Goal: Task Accomplishment & Management: Manage account settings

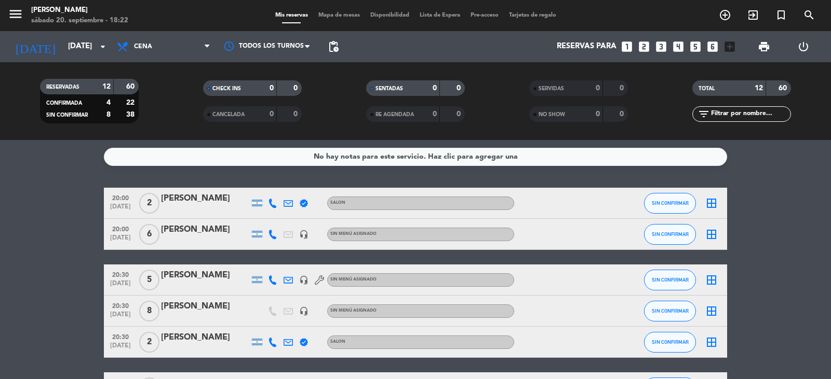
click at [712, 232] on icon "border_all" at bounding box center [711, 234] width 12 height 12
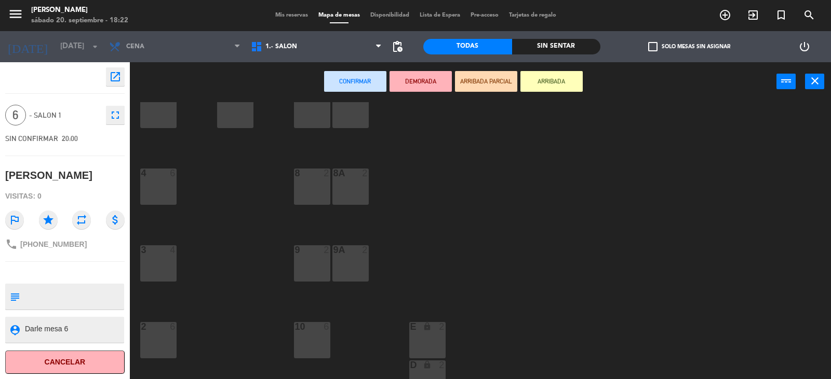
scroll to position [156, 0]
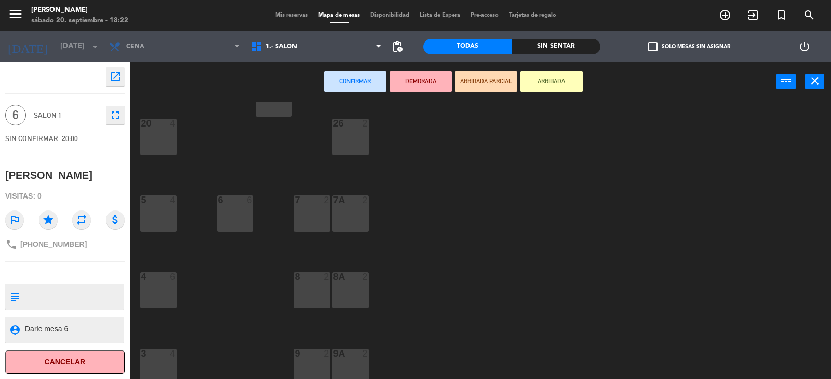
click at [238, 217] on div "6 6" at bounding box center [235, 214] width 36 height 36
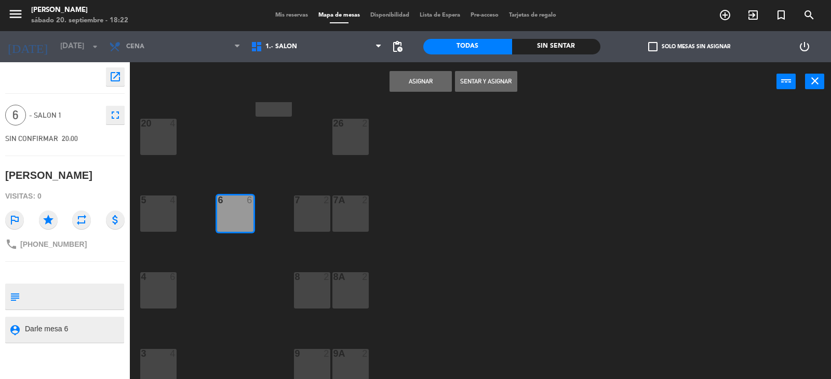
click at [423, 80] on button "Asignar" at bounding box center [420, 81] width 62 height 21
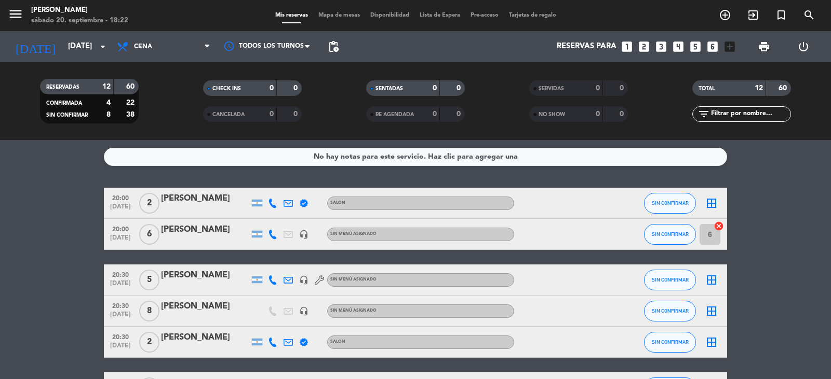
click at [713, 282] on icon "border_all" at bounding box center [711, 280] width 12 height 12
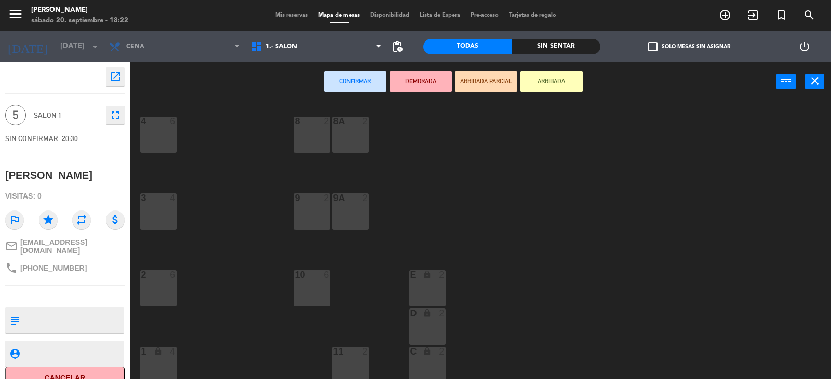
scroll to position [353, 0]
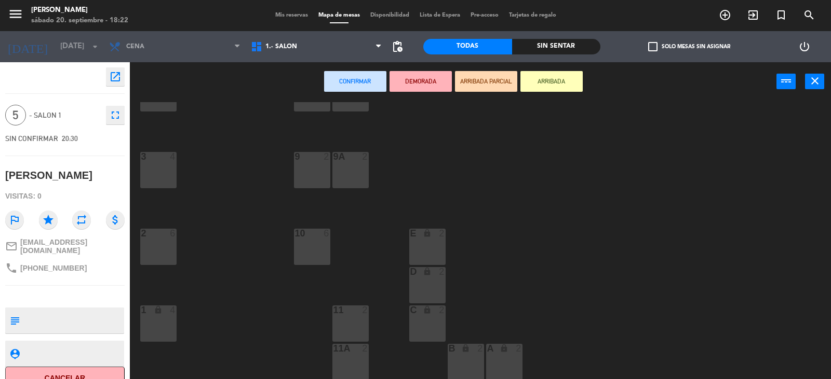
click at [164, 332] on div "1 lock 4" at bounding box center [158, 324] width 36 height 36
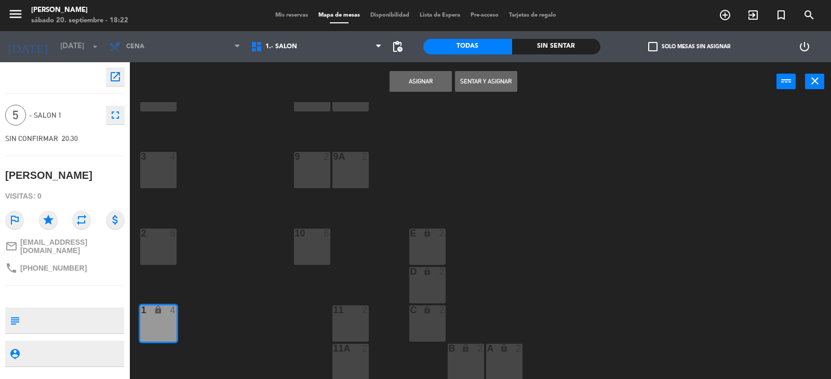
click at [427, 80] on button "Asignar" at bounding box center [420, 81] width 62 height 21
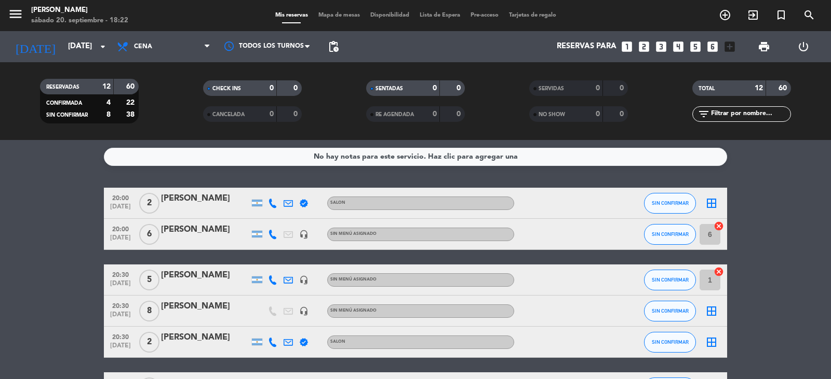
click at [713, 318] on span "border_all" at bounding box center [711, 311] width 12 height 12
click at [711, 313] on icon "border_all" at bounding box center [711, 311] width 12 height 12
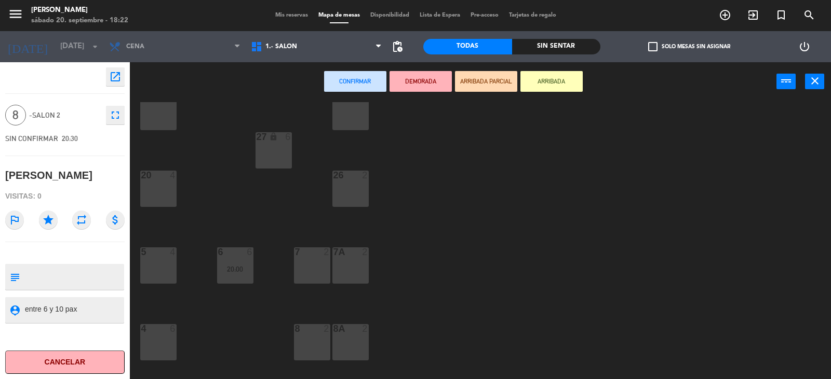
scroll to position [52, 0]
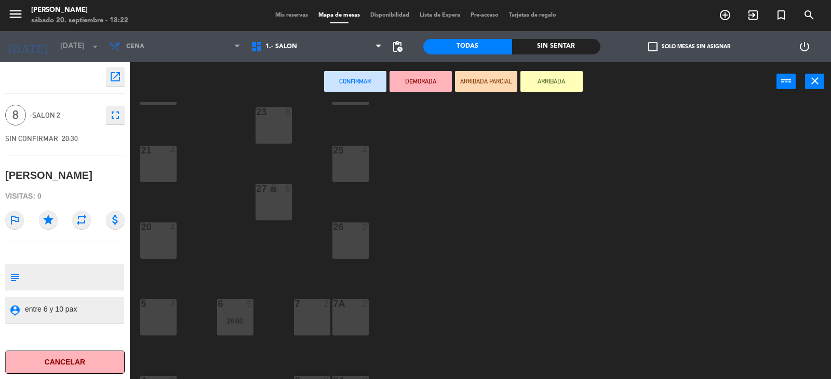
click at [155, 248] on div "20 4" at bounding box center [158, 241] width 36 height 36
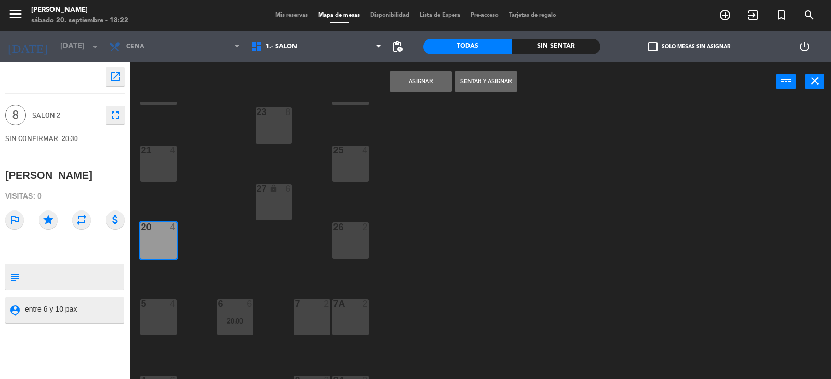
scroll to position [0, 0]
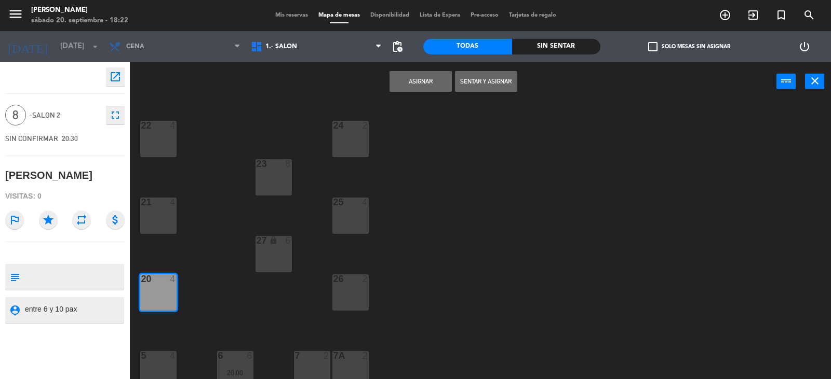
click at [162, 229] on div "21 4" at bounding box center [158, 216] width 36 height 36
click at [425, 82] on button "Asignar" at bounding box center [420, 81] width 62 height 21
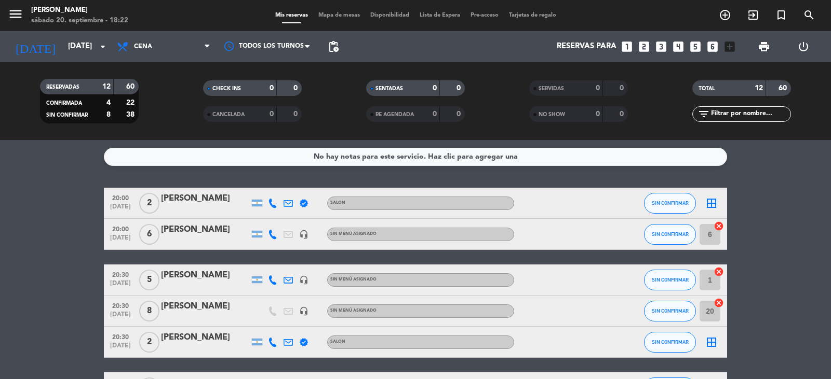
click at [710, 203] on icon "border_all" at bounding box center [711, 203] width 12 height 12
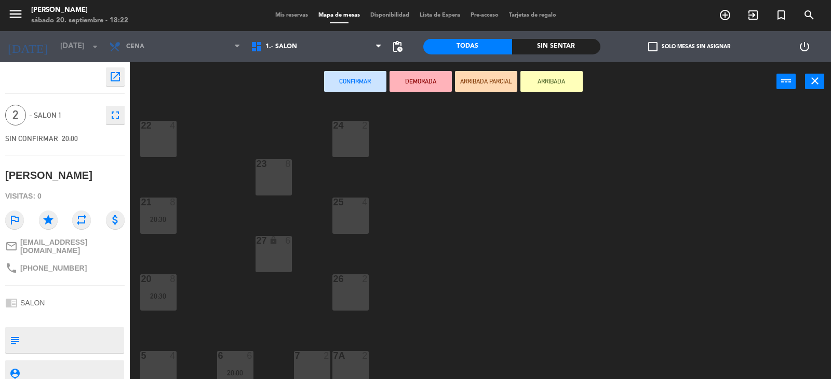
scroll to position [104, 0]
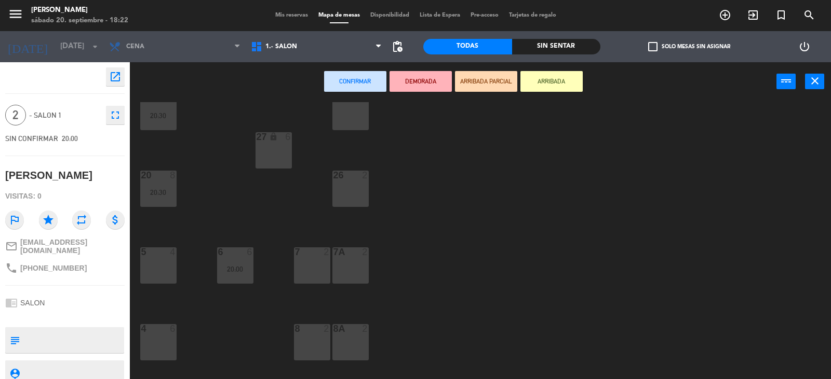
click at [352, 266] on div "7A 2" at bounding box center [350, 266] width 36 height 36
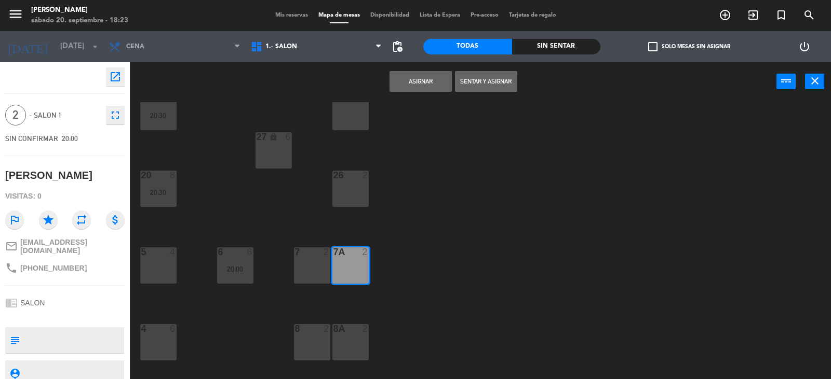
click at [426, 88] on button "Asignar" at bounding box center [420, 81] width 62 height 21
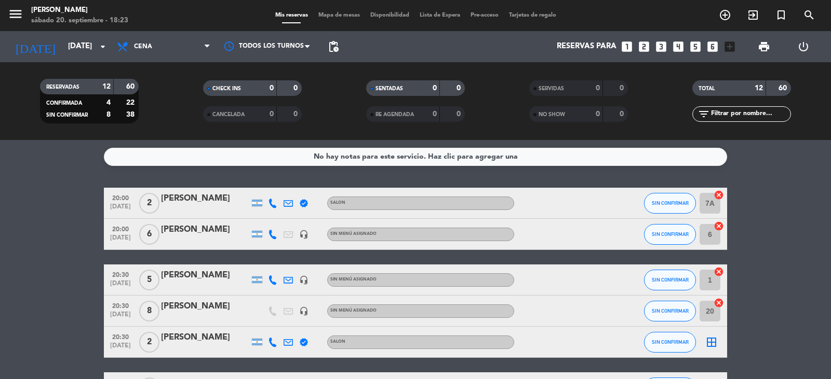
scroll to position [52, 0]
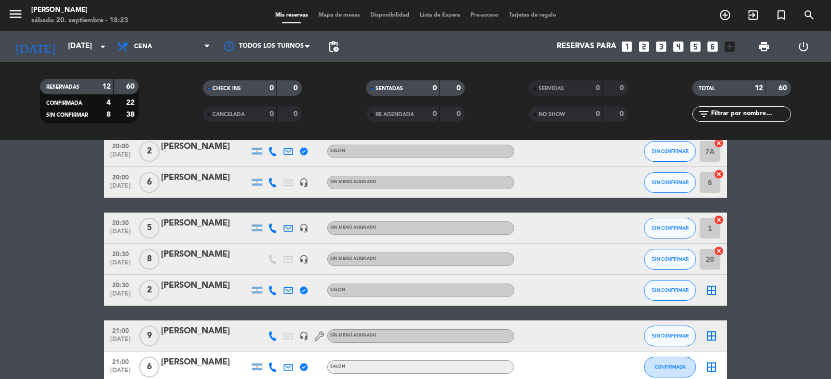
click at [713, 291] on icon "border_all" at bounding box center [711, 290] width 12 height 12
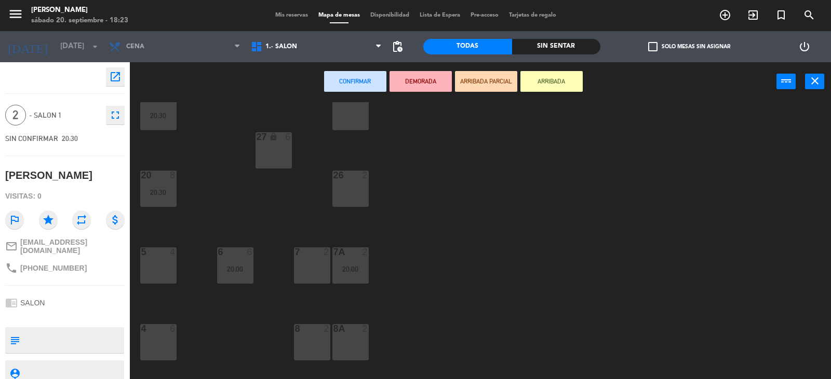
scroll to position [208, 0]
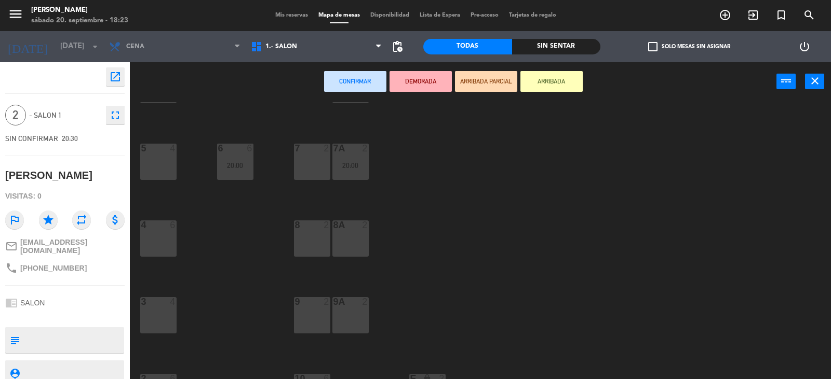
click at [353, 249] on div "8A 2" at bounding box center [350, 239] width 36 height 36
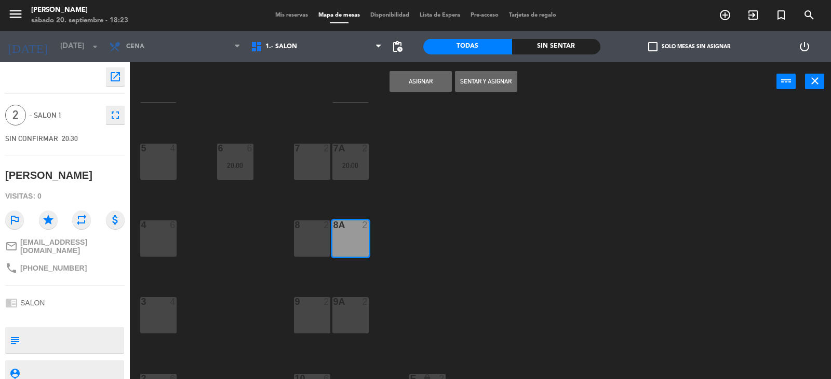
click at [418, 83] on button "Asignar" at bounding box center [420, 81] width 62 height 21
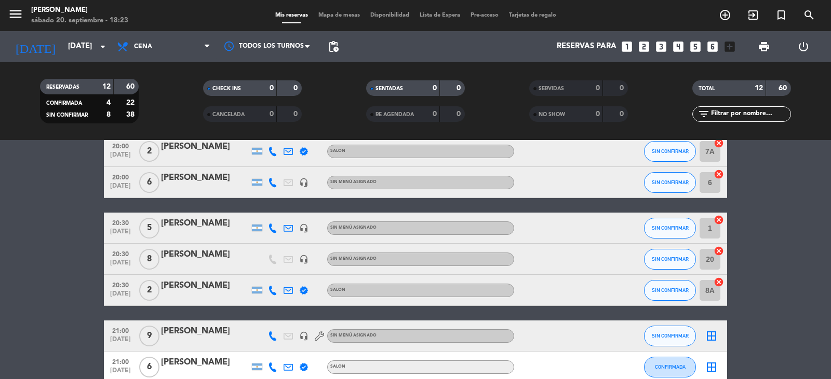
scroll to position [156, 0]
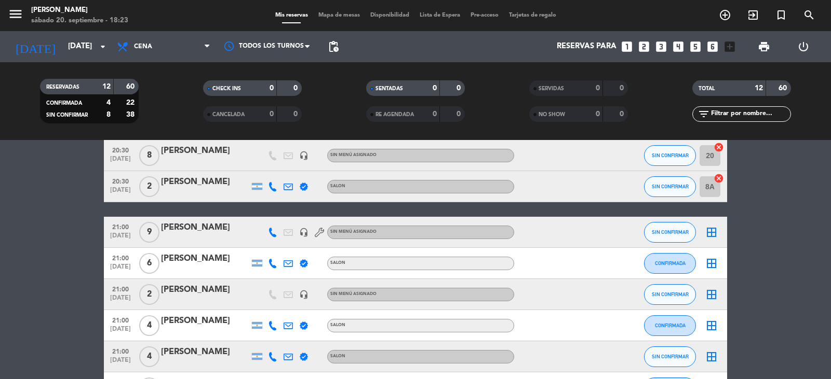
click at [712, 231] on icon "border_all" at bounding box center [711, 232] width 12 height 12
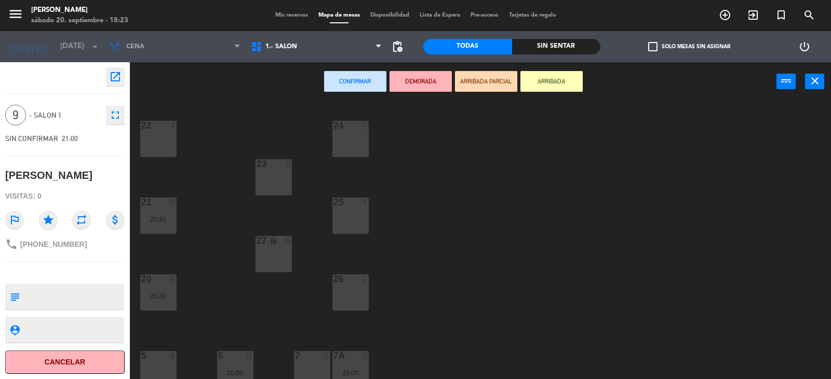
click at [292, 188] on div "22 4 24 2 23 8 21 8 20:30 25 4 27 lock 6 20 8 20:30 26 2 5 4 6 6 20:00 7 2 7A 2…" at bounding box center [484, 241] width 693 height 278
click at [285, 182] on div "23 8" at bounding box center [273, 177] width 36 height 36
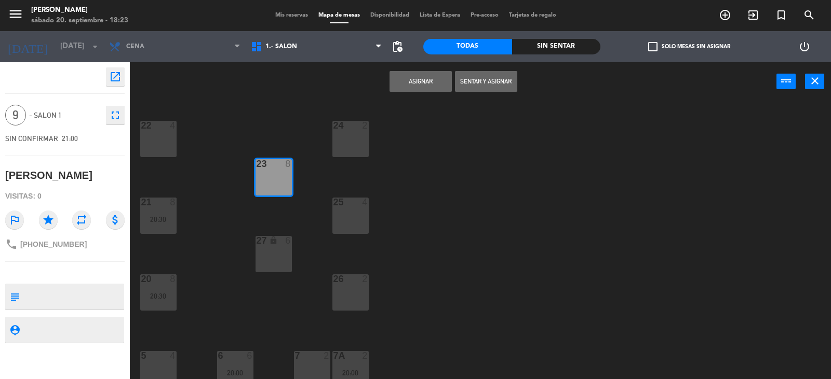
click at [436, 82] on button "Asignar" at bounding box center [420, 81] width 62 height 21
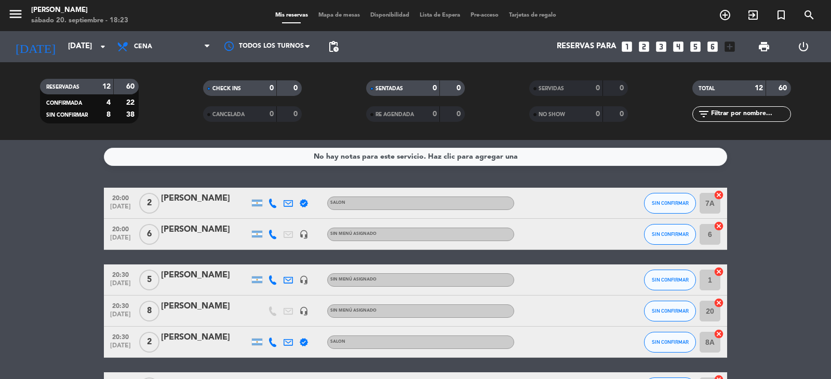
scroll to position [104, 0]
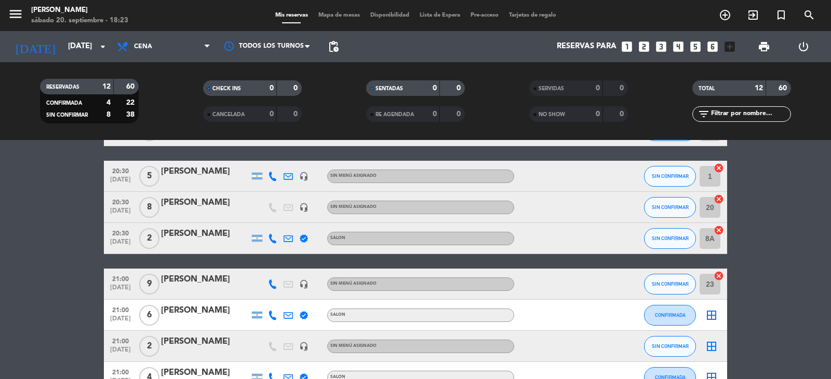
click at [711, 318] on icon "border_all" at bounding box center [711, 315] width 12 height 12
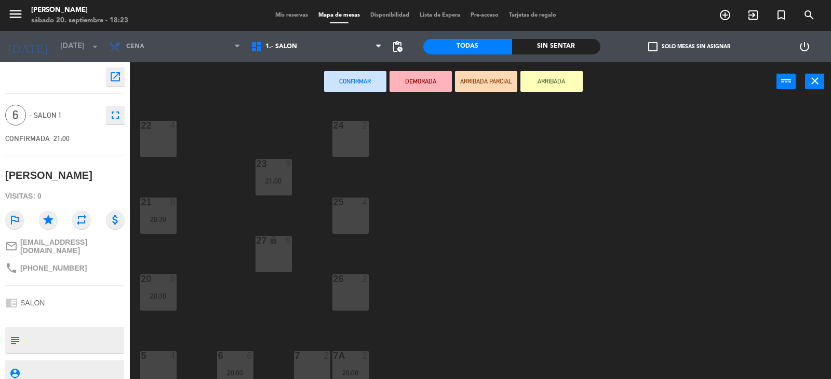
scroll to position [52, 0]
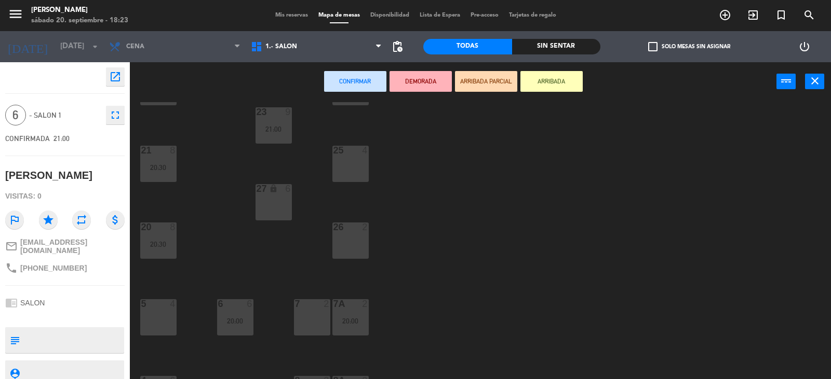
click at [274, 209] on div "27 lock 6" at bounding box center [273, 202] width 36 height 36
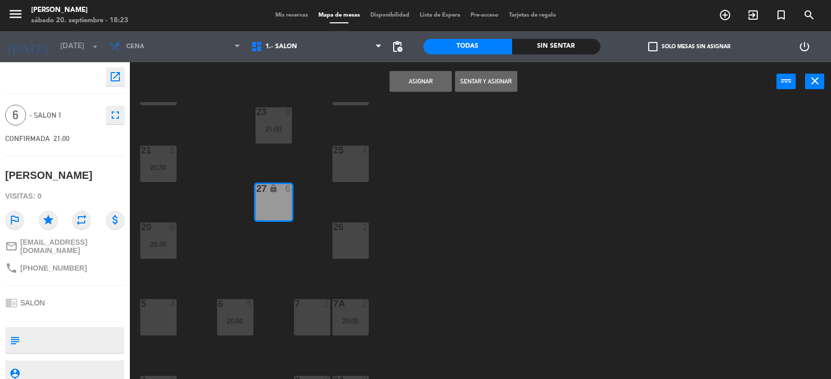
click at [411, 80] on button "Asignar" at bounding box center [420, 81] width 62 height 21
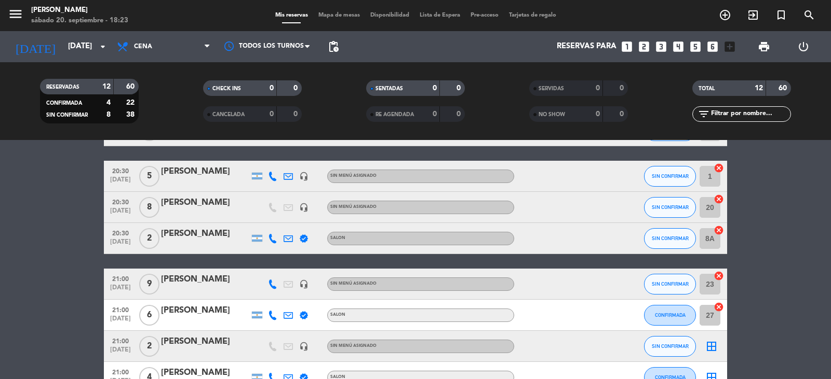
scroll to position [156, 0]
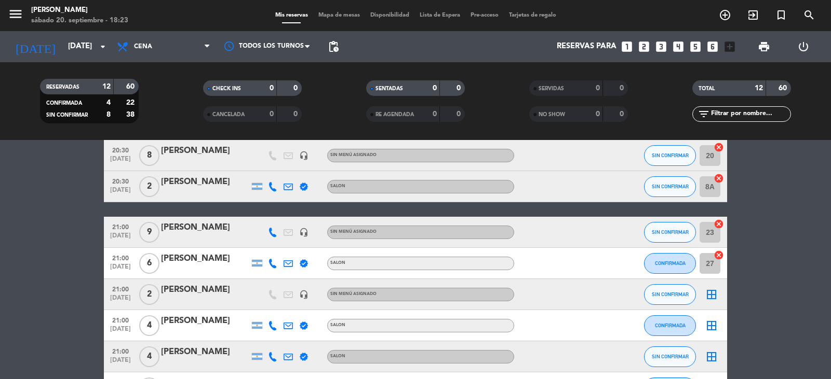
click at [711, 327] on icon "border_all" at bounding box center [711, 326] width 12 height 12
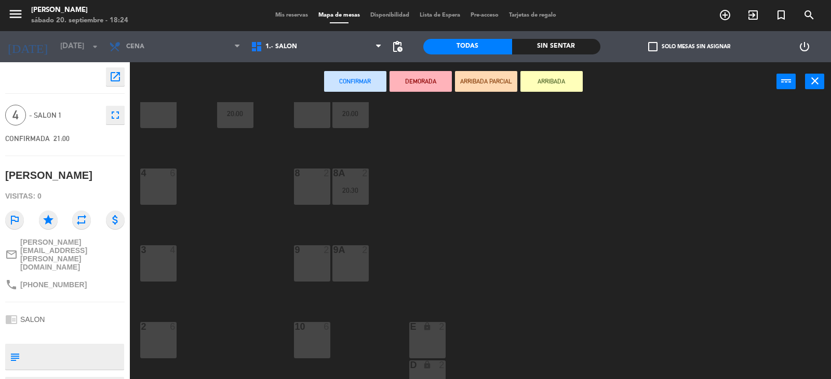
scroll to position [311, 0]
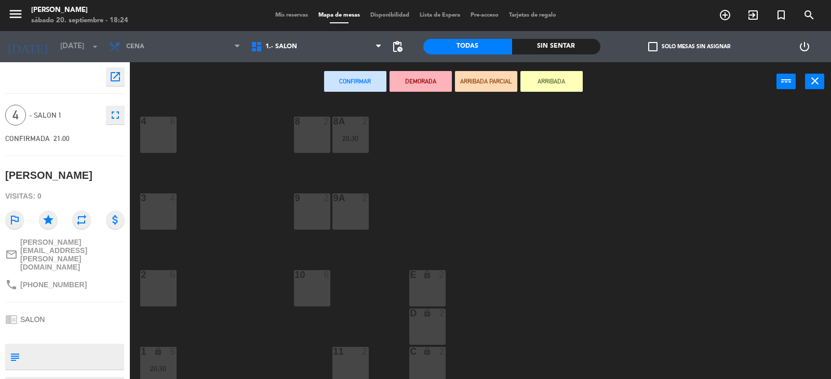
click at [154, 289] on div "2 6" at bounding box center [158, 288] width 36 height 36
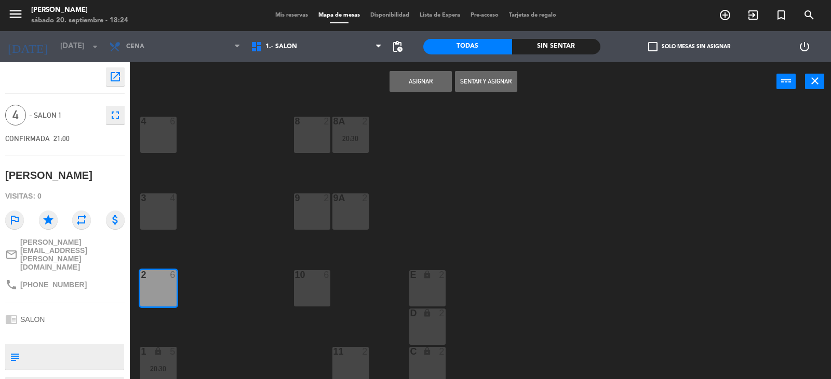
click at [408, 85] on button "Asignar" at bounding box center [420, 81] width 62 height 21
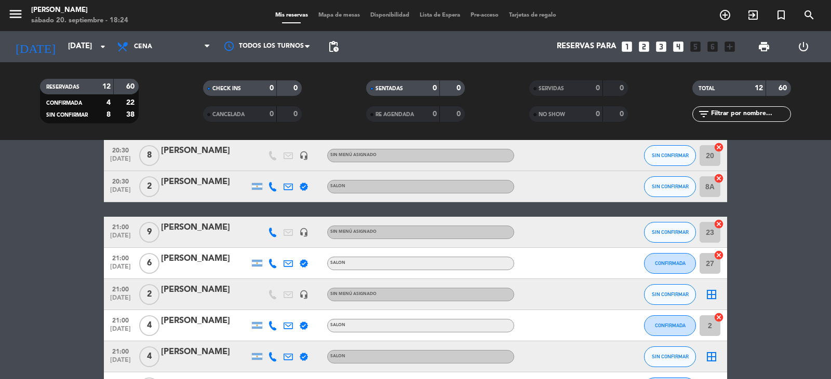
scroll to position [208, 0]
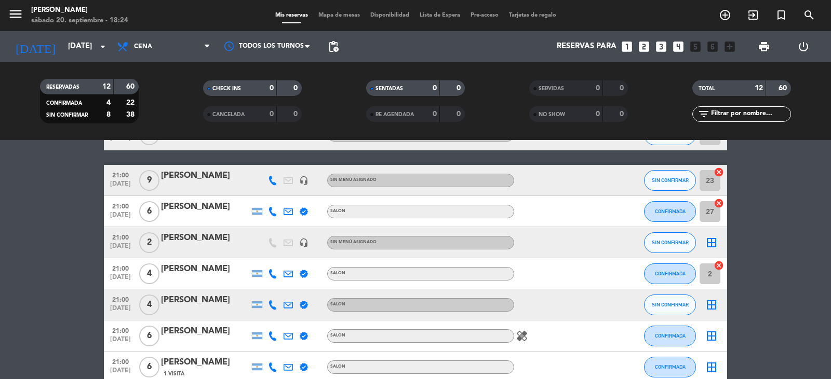
click at [711, 305] on icon "border_all" at bounding box center [711, 305] width 12 height 12
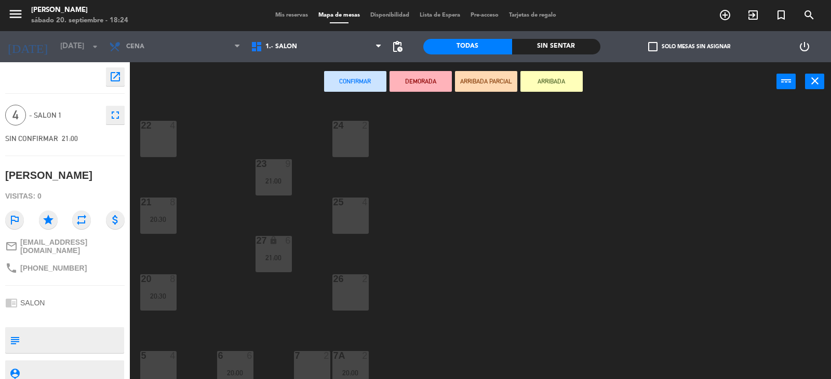
click at [358, 215] on div "25 4" at bounding box center [350, 216] width 36 height 36
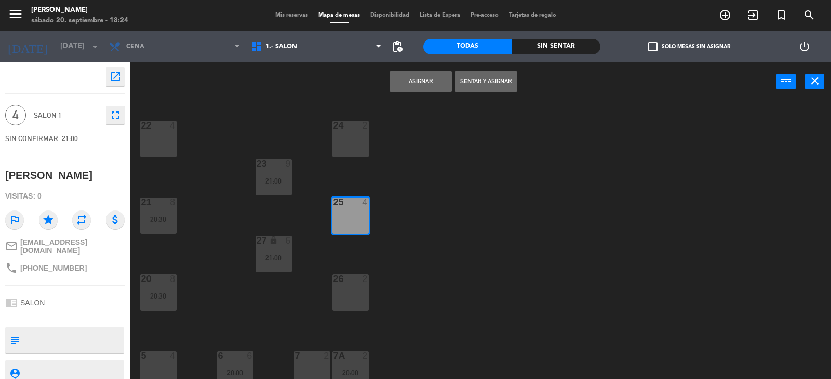
click at [429, 87] on button "Asignar" at bounding box center [420, 81] width 62 height 21
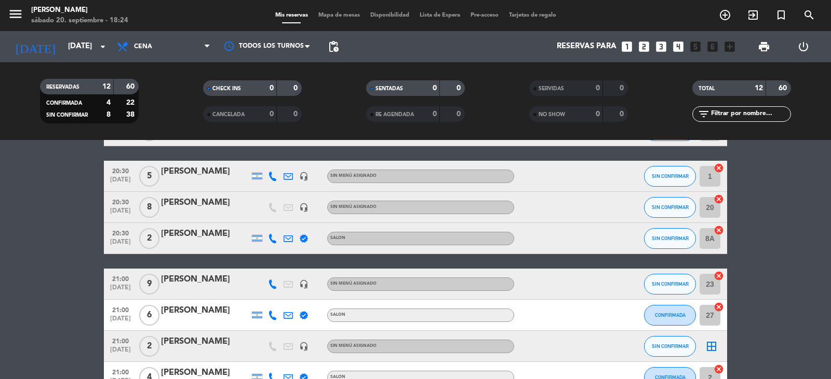
scroll to position [156, 0]
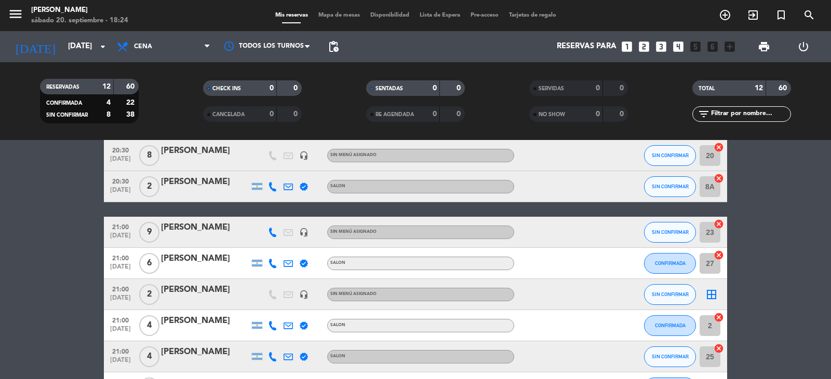
click at [713, 292] on icon "border_all" at bounding box center [711, 295] width 12 height 12
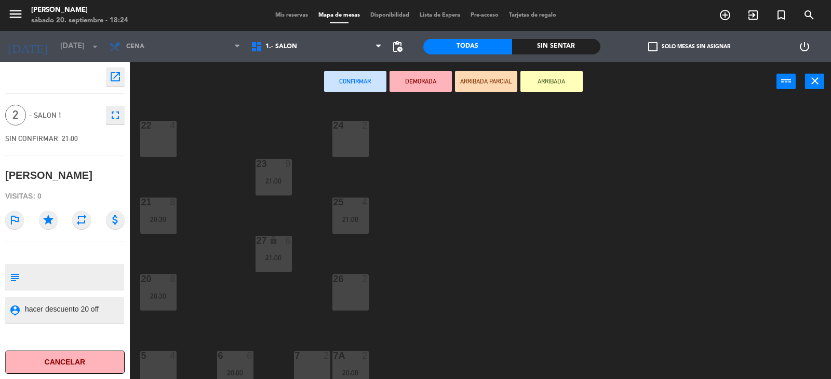
click at [347, 303] on div "26 2" at bounding box center [350, 293] width 36 height 36
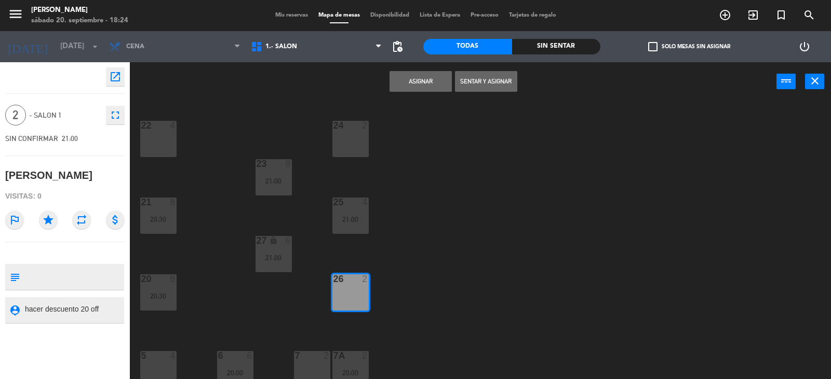
click at [425, 85] on button "Asignar" at bounding box center [420, 81] width 62 height 21
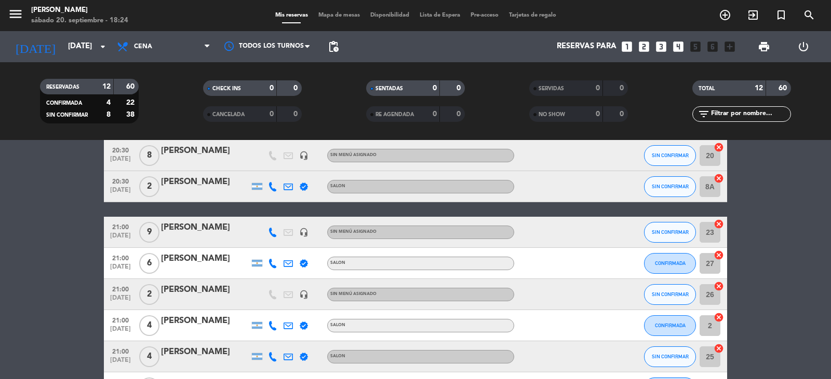
scroll to position [260, 0]
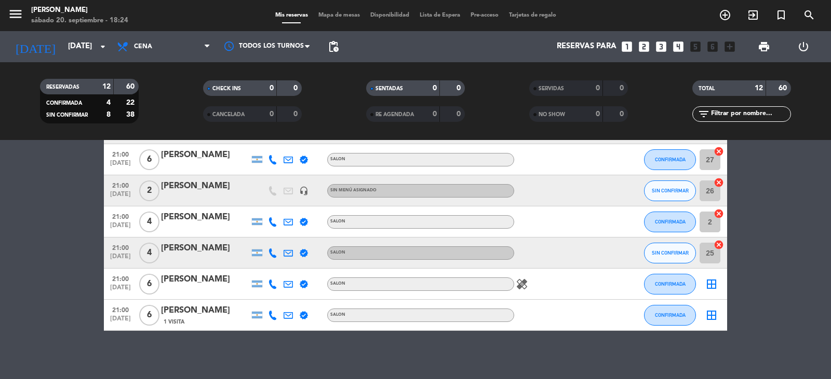
click at [712, 287] on icon "border_all" at bounding box center [711, 284] width 12 height 12
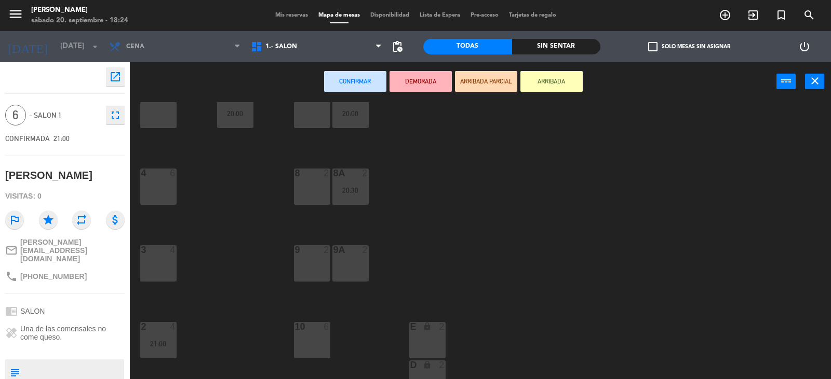
scroll to position [311, 0]
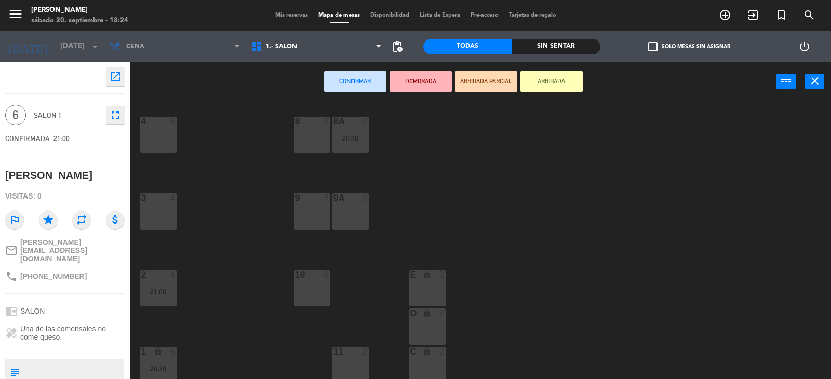
click at [314, 290] on div "10 6" at bounding box center [312, 288] width 36 height 36
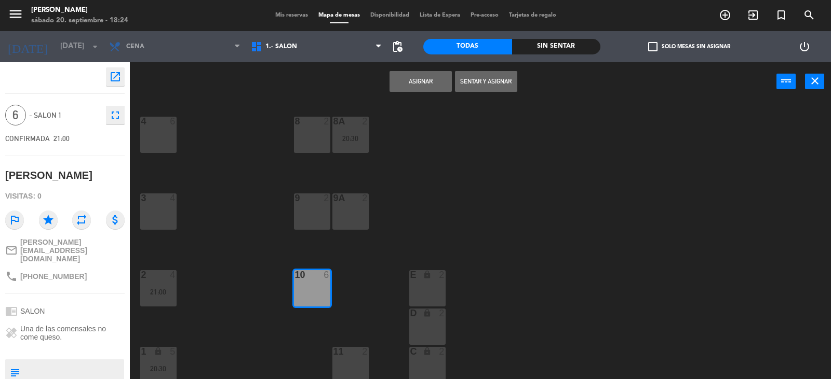
click at [432, 82] on button "Asignar" at bounding box center [420, 81] width 62 height 21
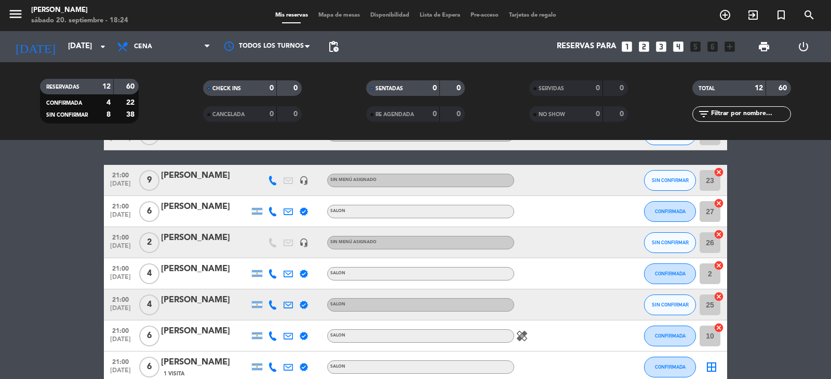
scroll to position [260, 0]
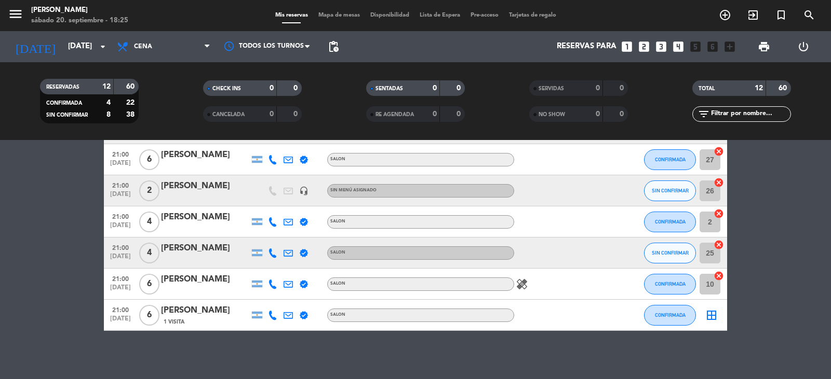
click at [713, 319] on icon "border_all" at bounding box center [711, 315] width 12 height 12
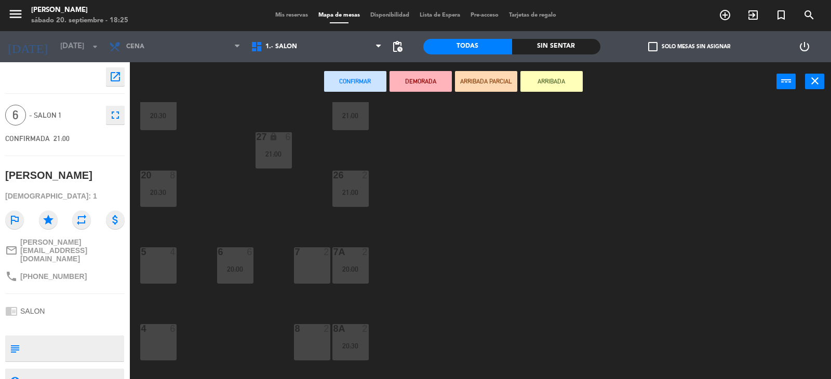
scroll to position [156, 0]
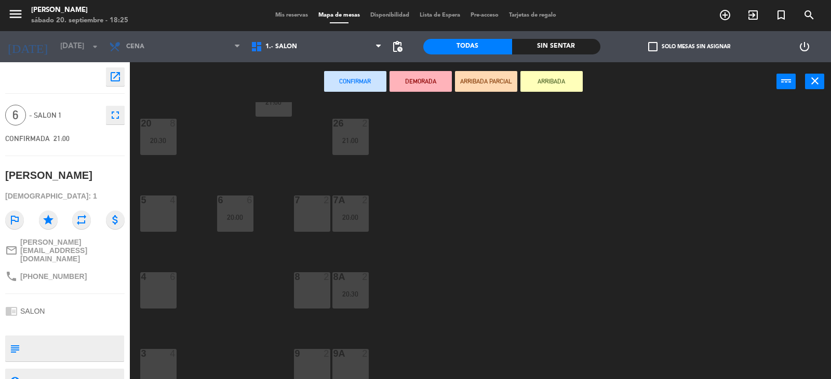
click at [153, 221] on div "5 4" at bounding box center [158, 214] width 36 height 36
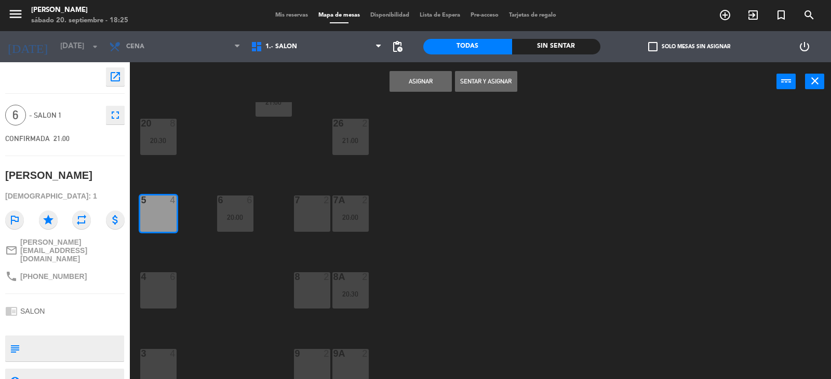
click at [429, 84] on button "Asignar" at bounding box center [420, 81] width 62 height 21
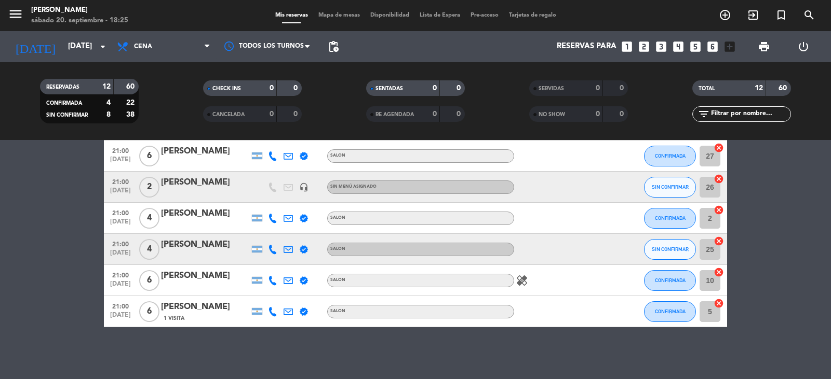
scroll to position [107, 0]
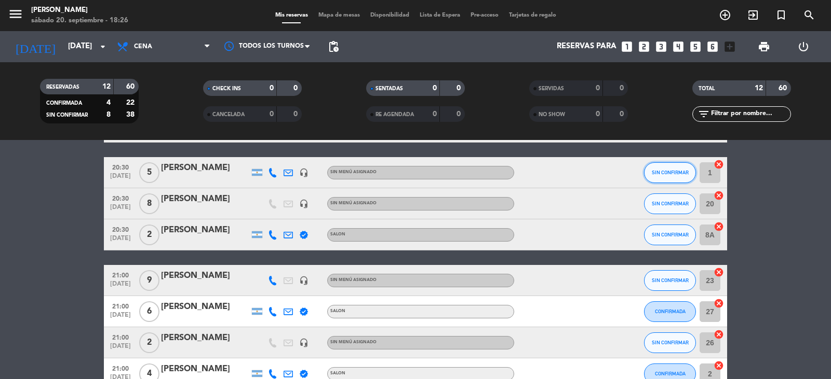
click at [673, 174] on span "SIN CONFIRMAR" at bounding box center [670, 173] width 37 height 6
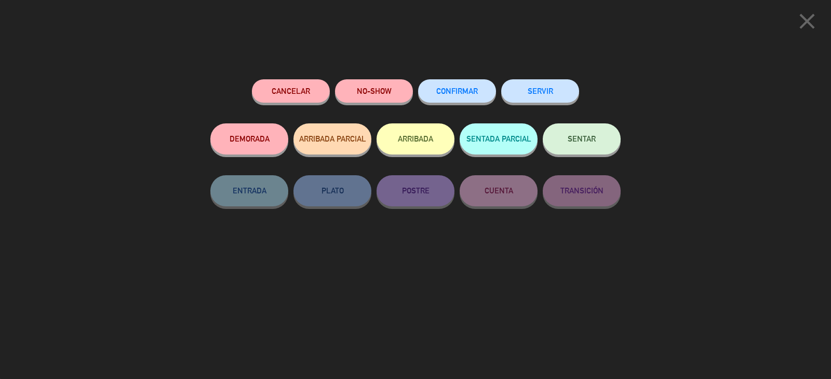
click at [445, 92] on span "CONFIRMAR" at bounding box center [457, 91] width 42 height 9
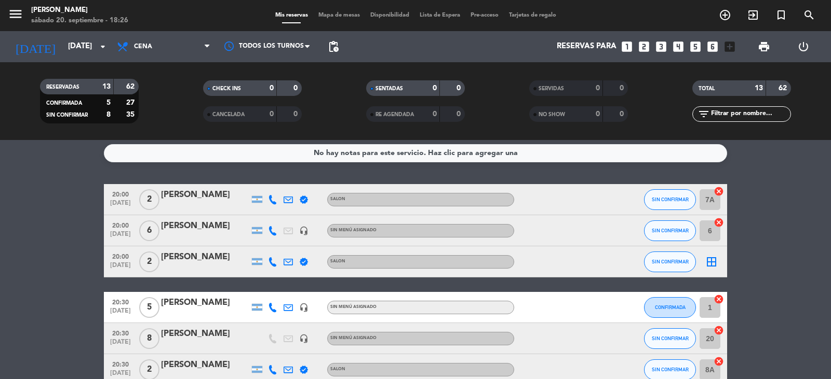
scroll to position [0, 0]
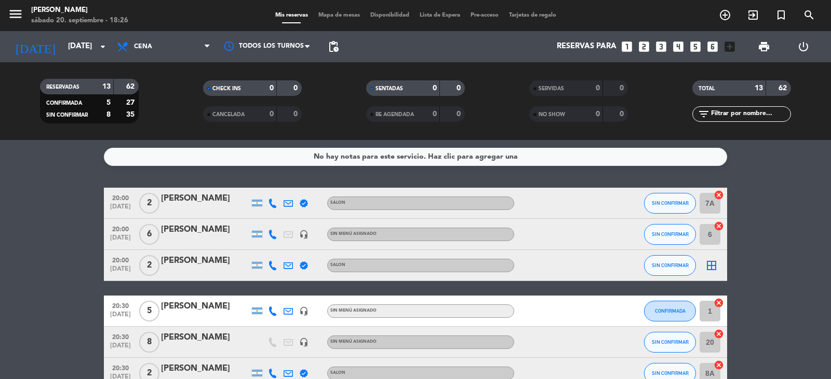
click at [271, 239] on div at bounding box center [273, 234] width 16 height 31
click at [271, 234] on icon at bounding box center [272, 234] width 9 height 9
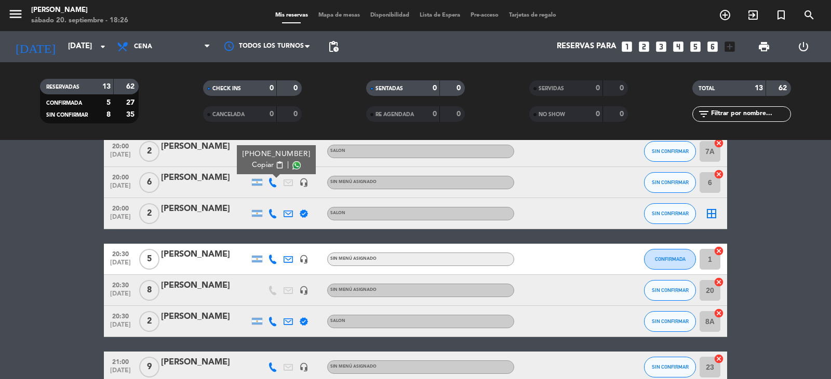
scroll to position [104, 0]
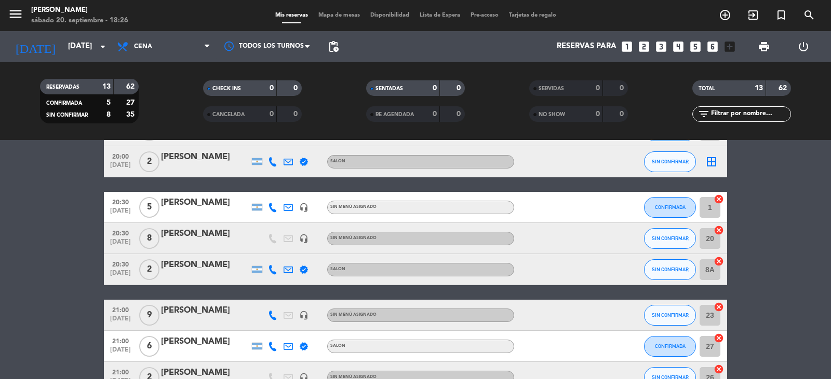
click at [273, 316] on icon at bounding box center [272, 315] width 9 height 9
click at [255, 299] on span "Copiar" at bounding box center [263, 298] width 22 height 11
click at [418, 318] on div "Sin menú asignado" at bounding box center [420, 315] width 187 height 13
click at [219, 315] on div "[PERSON_NAME]" at bounding box center [205, 310] width 88 height 13
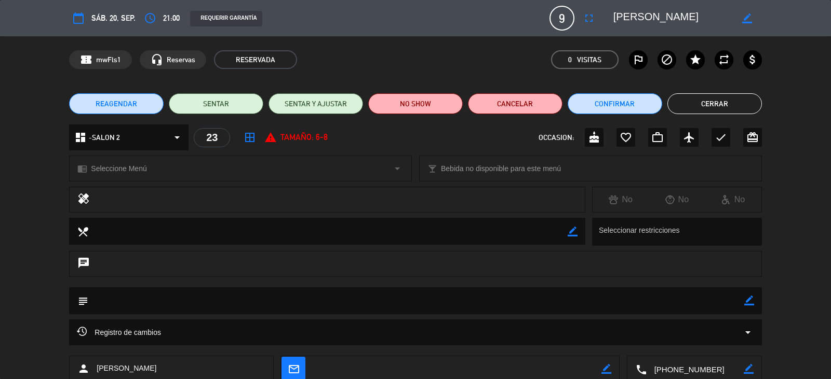
click at [176, 166] on div "chrome_reader_mode Seleccione Menú arrow_drop_down" at bounding box center [241, 168] width 342 height 25
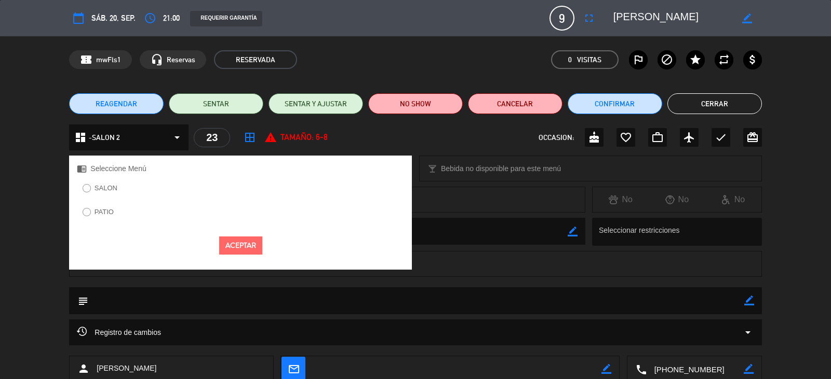
click at [99, 191] on label "SALON" at bounding box center [105, 188] width 23 height 7
click at [224, 246] on button "Aceptar" at bounding box center [240, 246] width 43 height 18
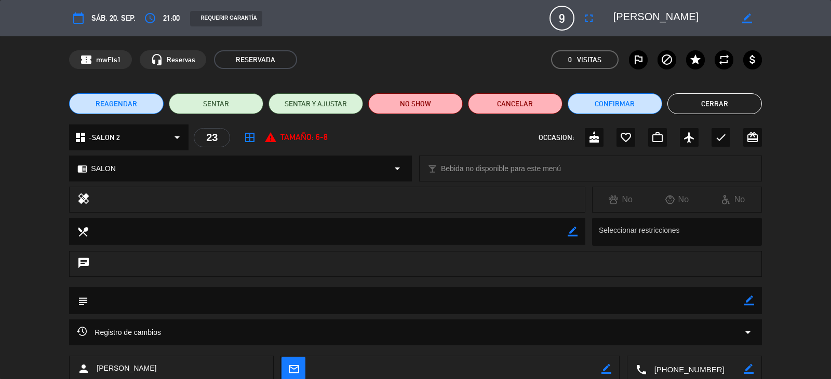
click at [683, 100] on button "Cerrar" at bounding box center [714, 103] width 94 height 21
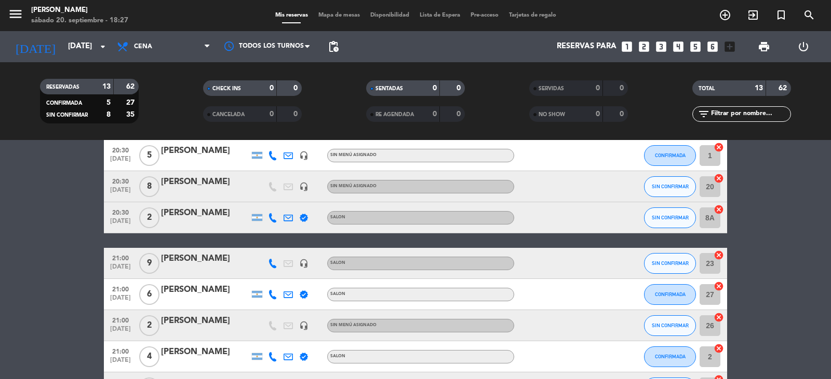
scroll to position [208, 0]
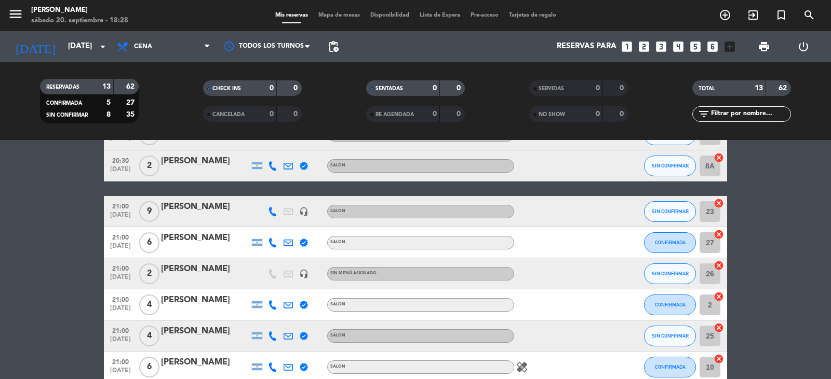
click at [270, 212] on icon at bounding box center [272, 211] width 9 height 9
click at [655, 212] on span "SIN CONFIRMAR" at bounding box center [670, 212] width 37 height 6
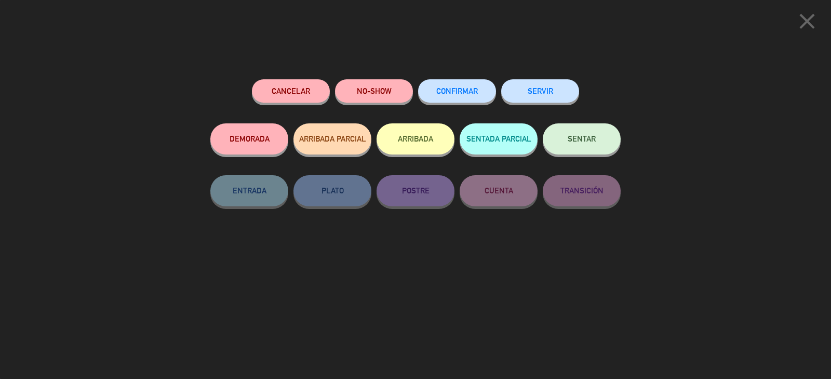
click at [454, 96] on button "CONFIRMAR" at bounding box center [457, 90] width 78 height 23
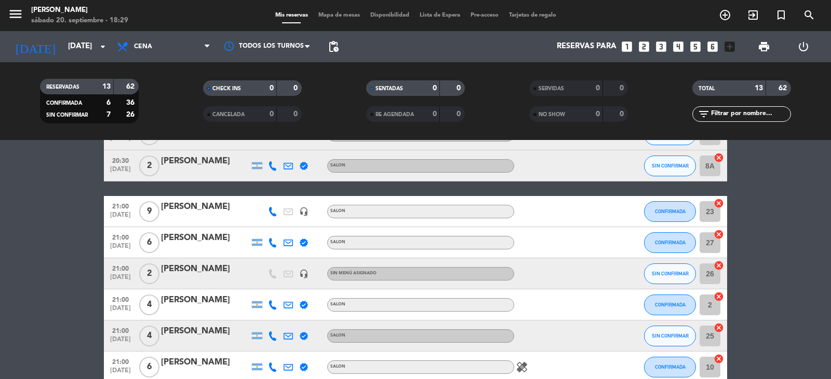
click at [269, 335] on icon at bounding box center [272, 336] width 9 height 9
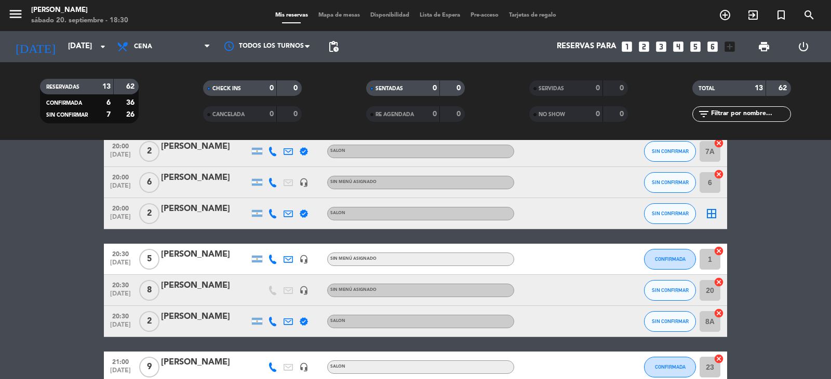
scroll to position [0, 0]
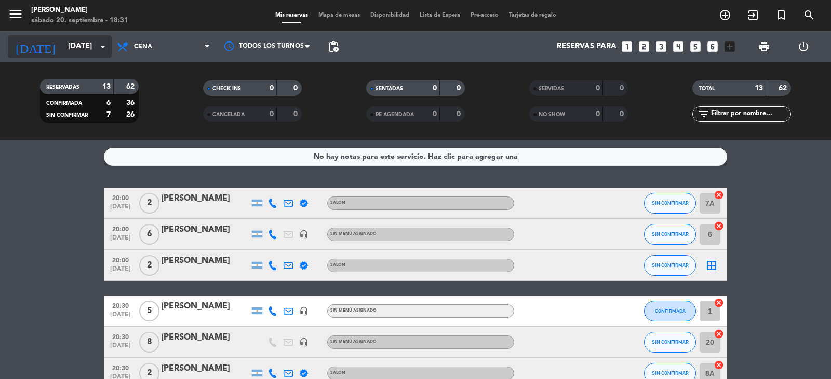
click at [75, 43] on input "[DATE]" at bounding box center [113, 47] width 100 height 20
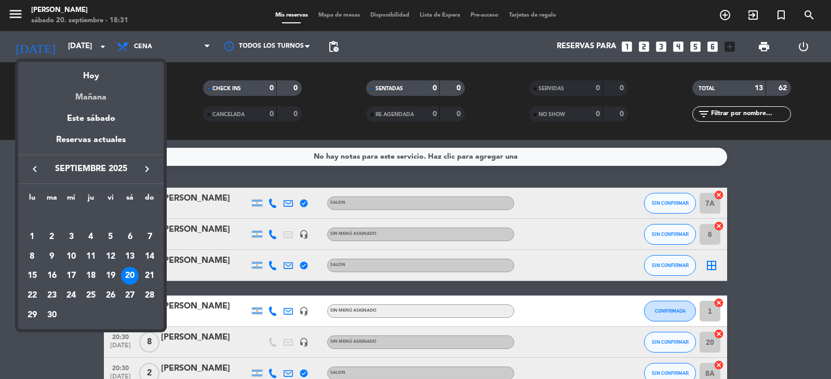
click at [102, 96] on div "Mañana" at bounding box center [90, 93] width 145 height 21
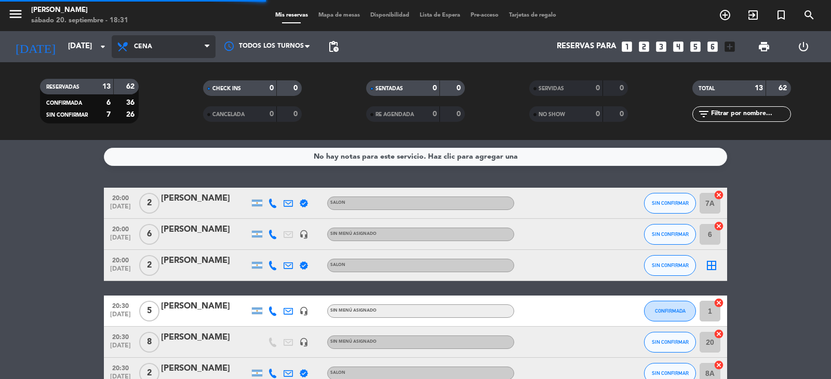
click at [147, 53] on span "Cena" at bounding box center [164, 46] width 104 height 23
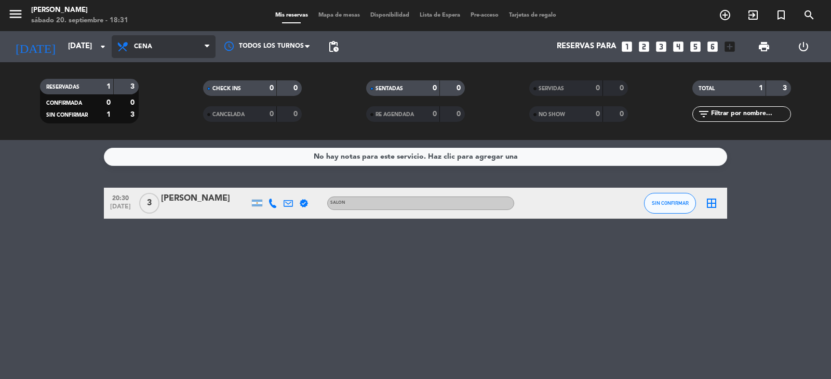
click at [156, 42] on span "Cena" at bounding box center [164, 46] width 104 height 23
click at [155, 97] on div "menu [PERSON_NAME][DATE] 20. septiembre - 18:31 Mis reservas Mapa de mesas Disp…" at bounding box center [415, 70] width 831 height 140
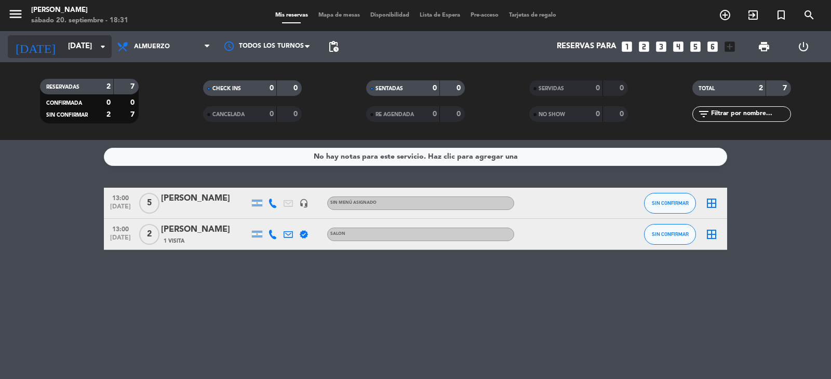
click at [87, 44] on input "[DATE]" at bounding box center [113, 47] width 100 height 20
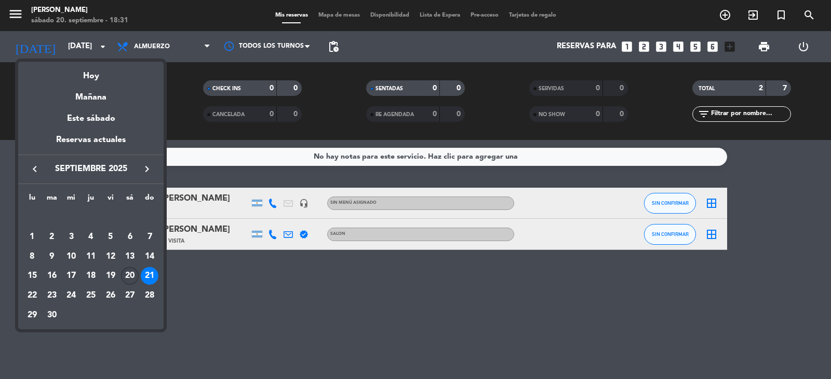
click at [127, 275] on div "20" at bounding box center [130, 276] width 18 height 18
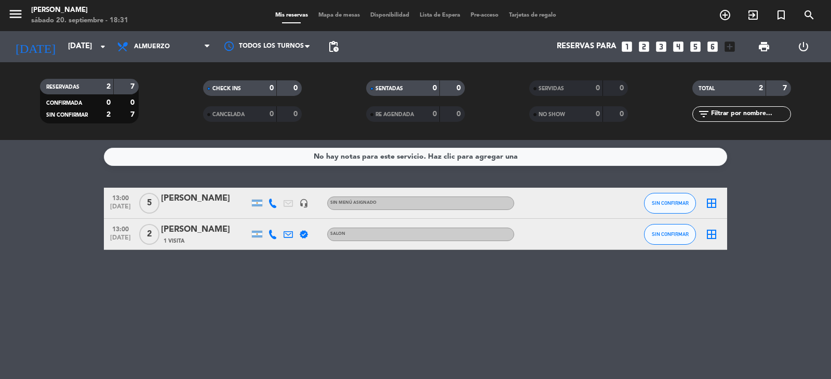
type input "[DATE]"
